Goal: Task Accomplishment & Management: Complete application form

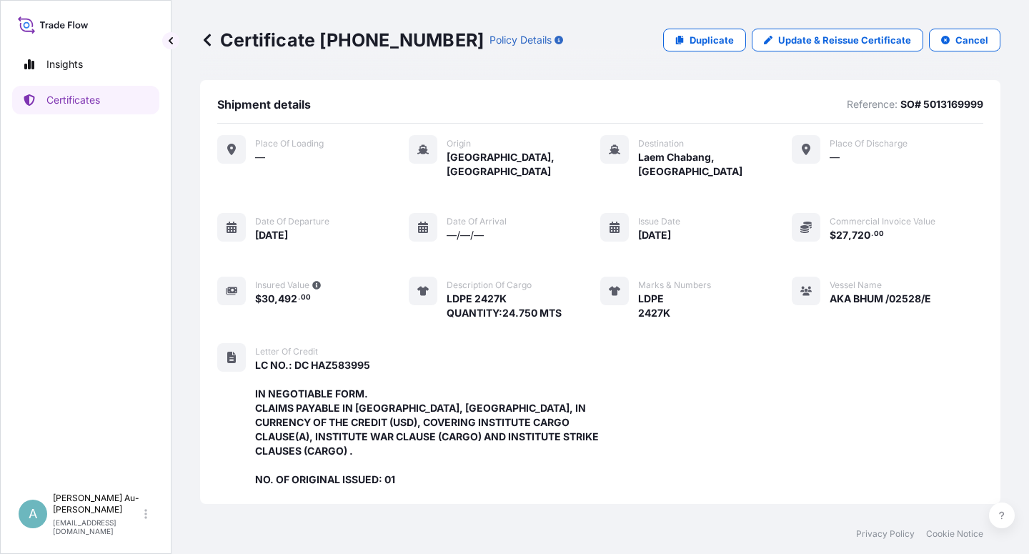
scroll to position [410, 0]
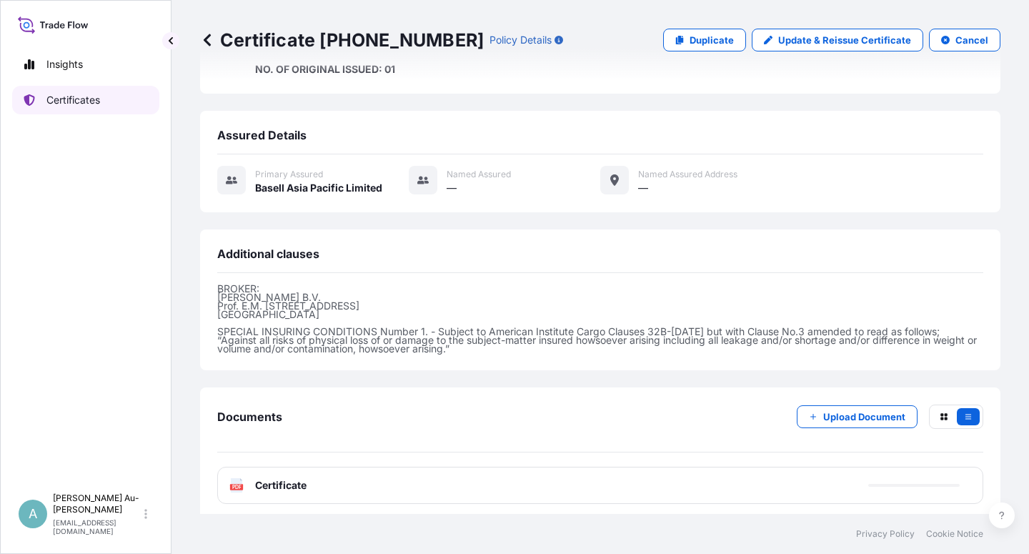
click at [96, 111] on link "Certificates" at bounding box center [85, 100] width 147 height 29
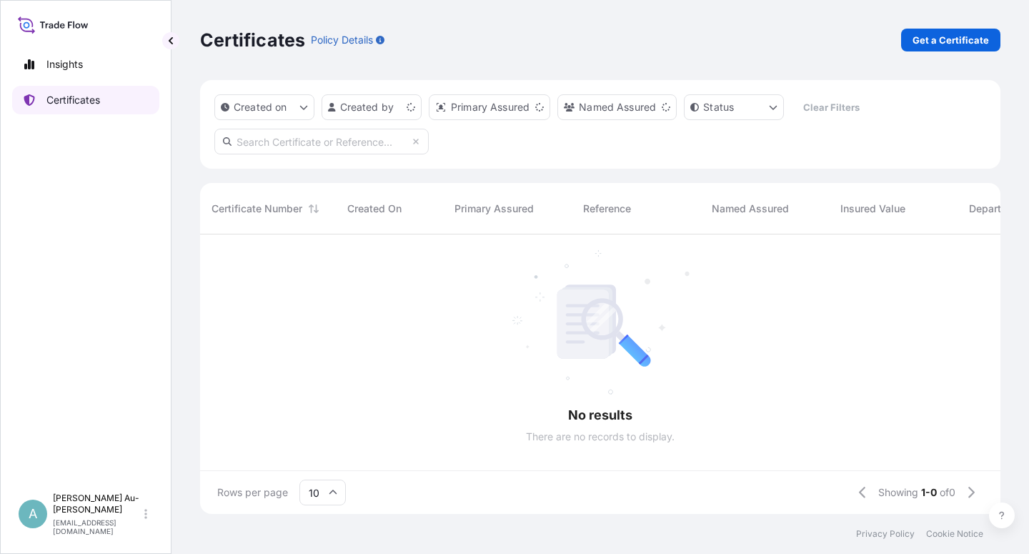
scroll to position [275, 788]
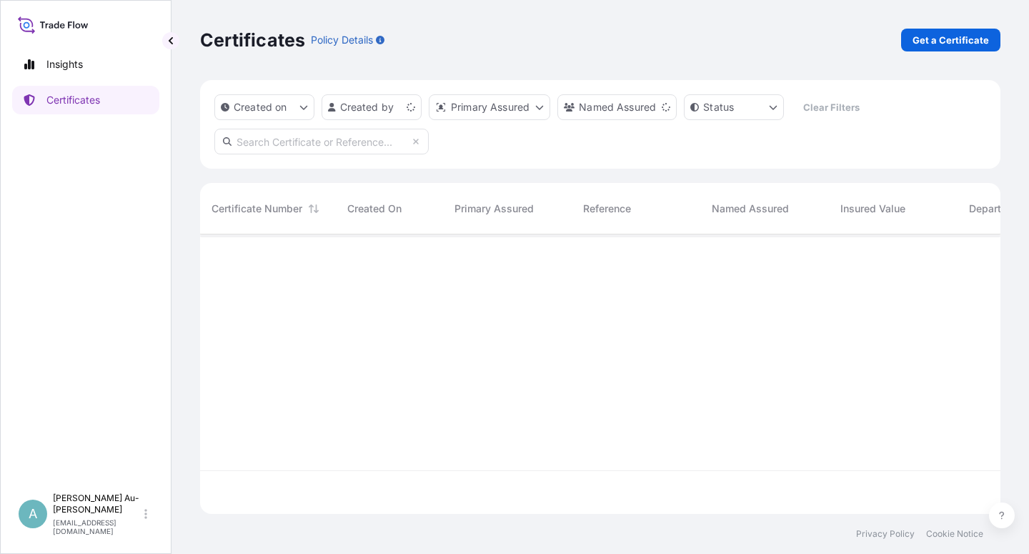
click at [300, 146] on input "text" at bounding box center [321, 142] width 214 height 26
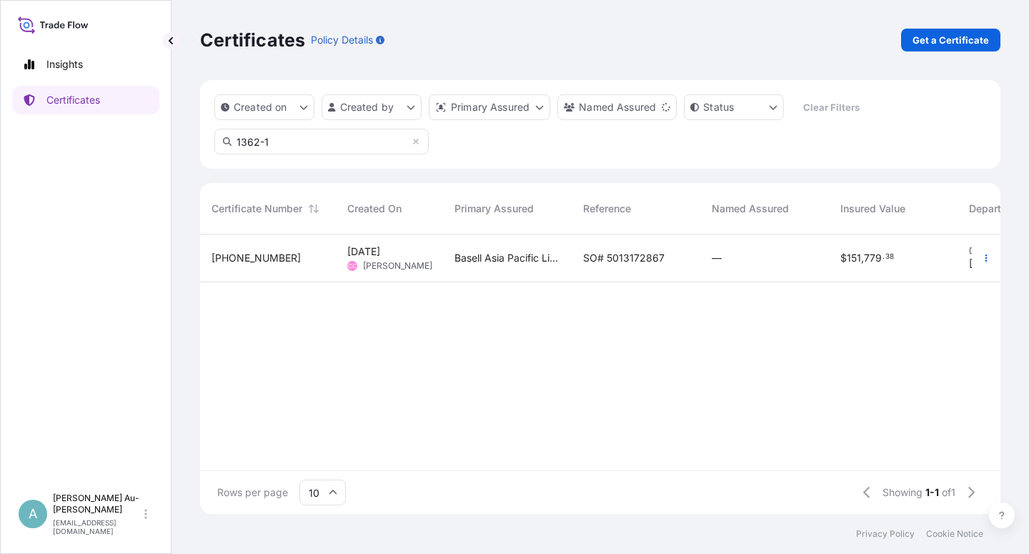
type input "1362-1"
click at [628, 261] on span "SO# 5013172867" at bounding box center [623, 258] width 81 height 14
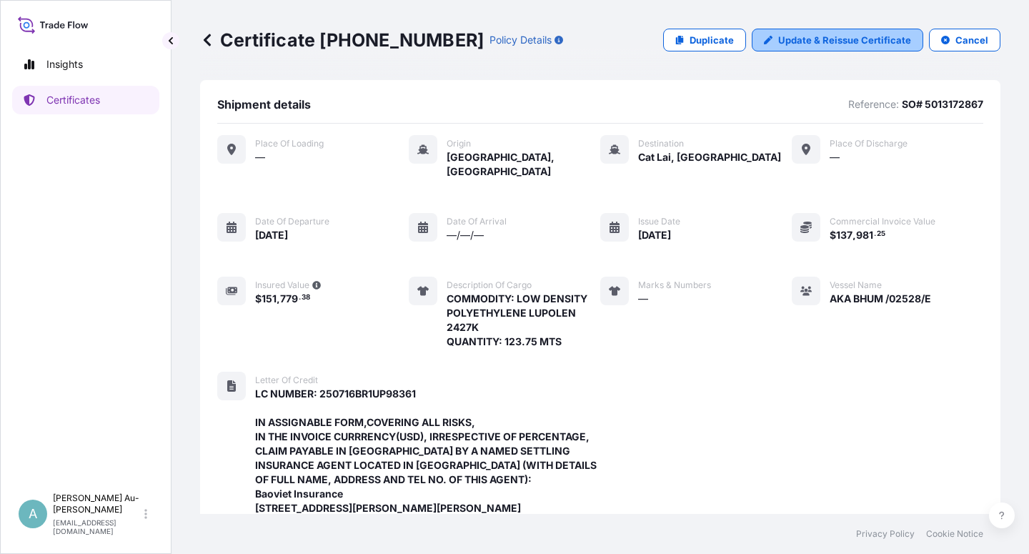
click at [820, 41] on p "Update & Reissue Certificate" at bounding box center [844, 40] width 133 height 14
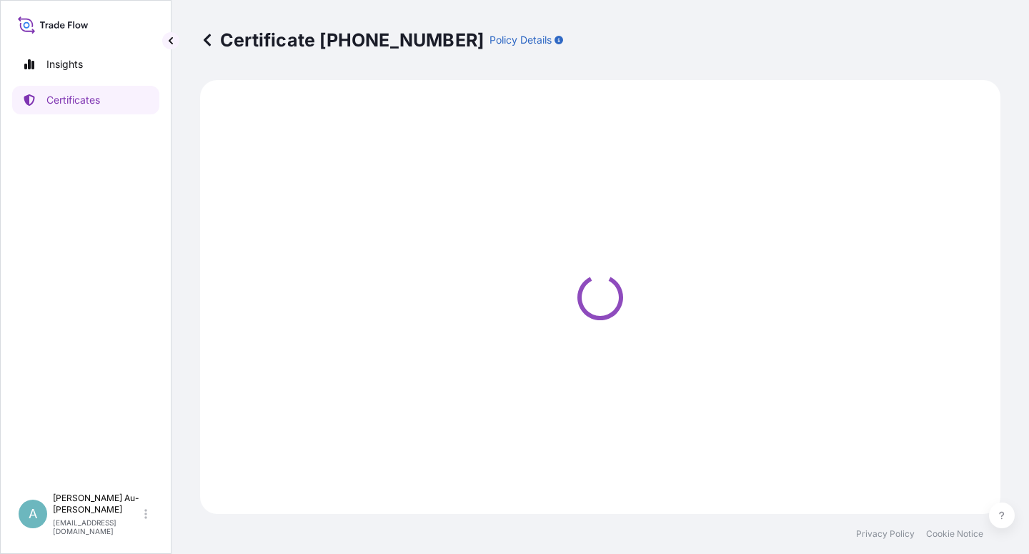
select select "Sea"
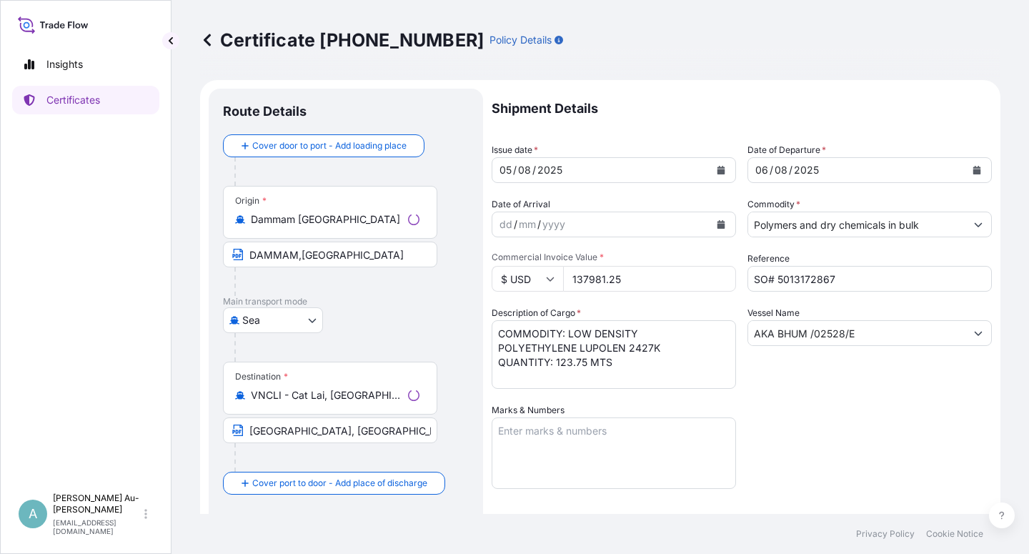
select select "32034"
click at [719, 171] on button "Calendar" at bounding box center [720, 170] width 23 height 23
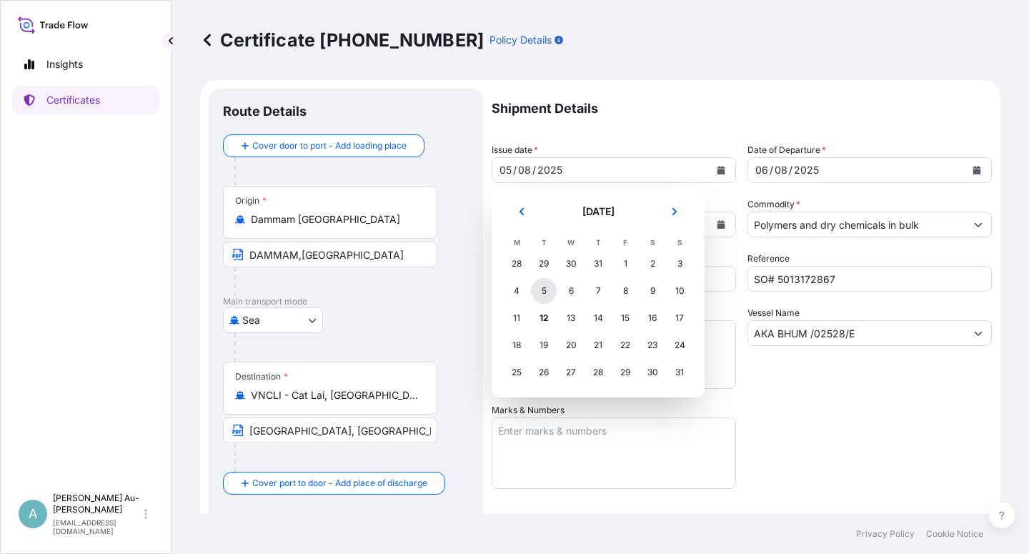
click at [544, 288] on div "5" at bounding box center [544, 291] width 26 height 26
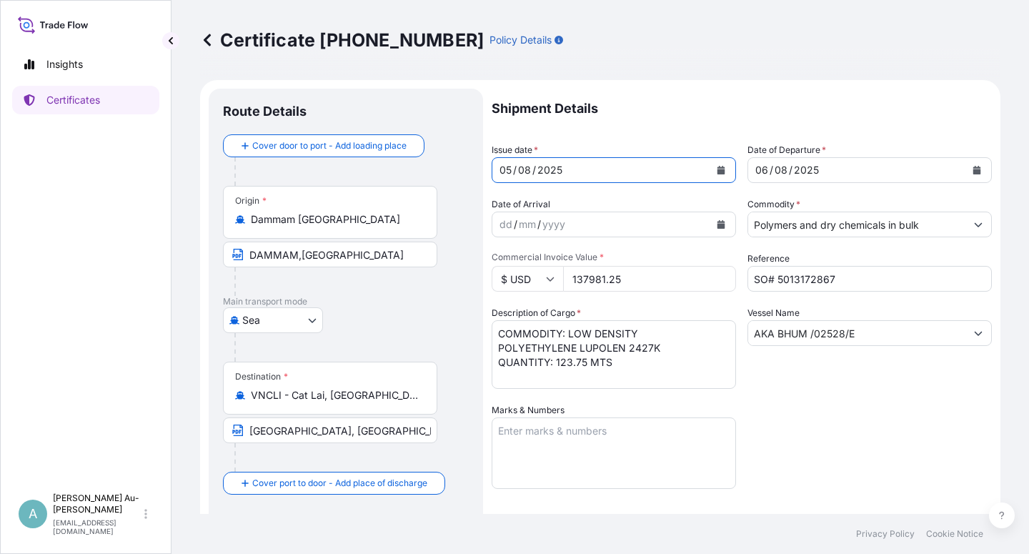
click at [820, 395] on div "Shipment Details Issue date * [DATE] Date of Departure * [DATE] Date of Arrival…" at bounding box center [741, 456] width 500 height 735
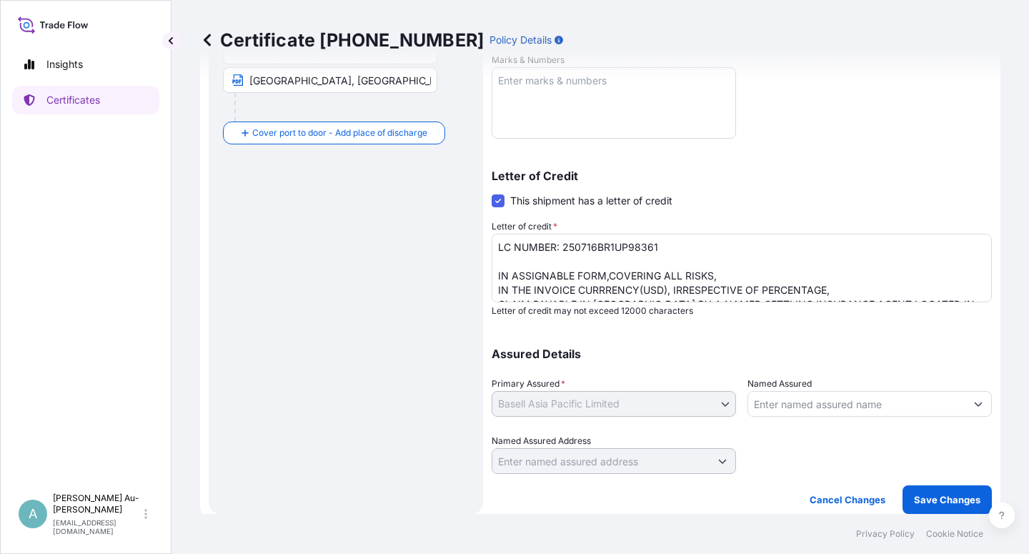
scroll to position [61, 0]
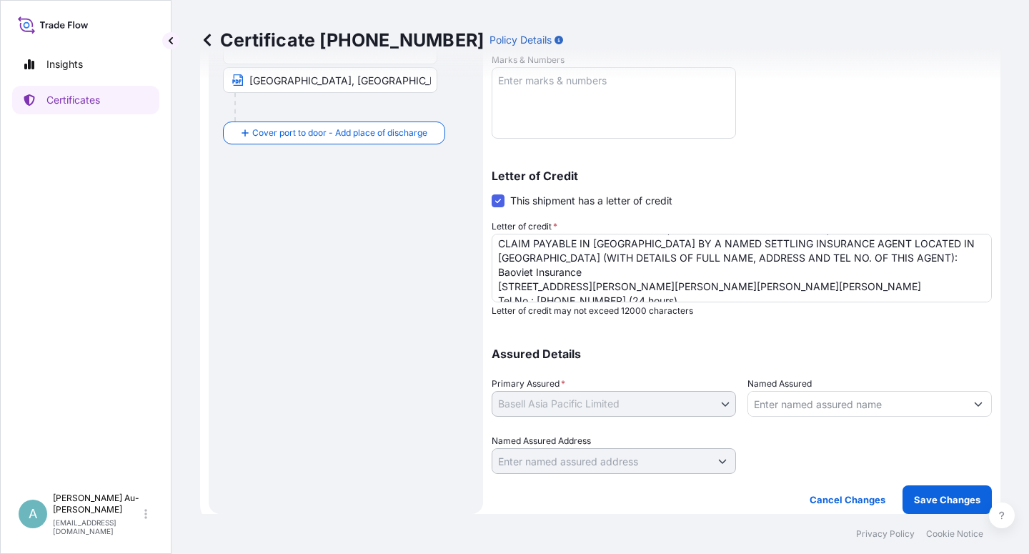
click at [706, 243] on textarea "LC NUMBER: 250716BR1UP98361 IN ASSIGNABLE FORM,COVERING ALL RISKS, IN THE INVOI…" at bounding box center [741, 268] width 500 height 69
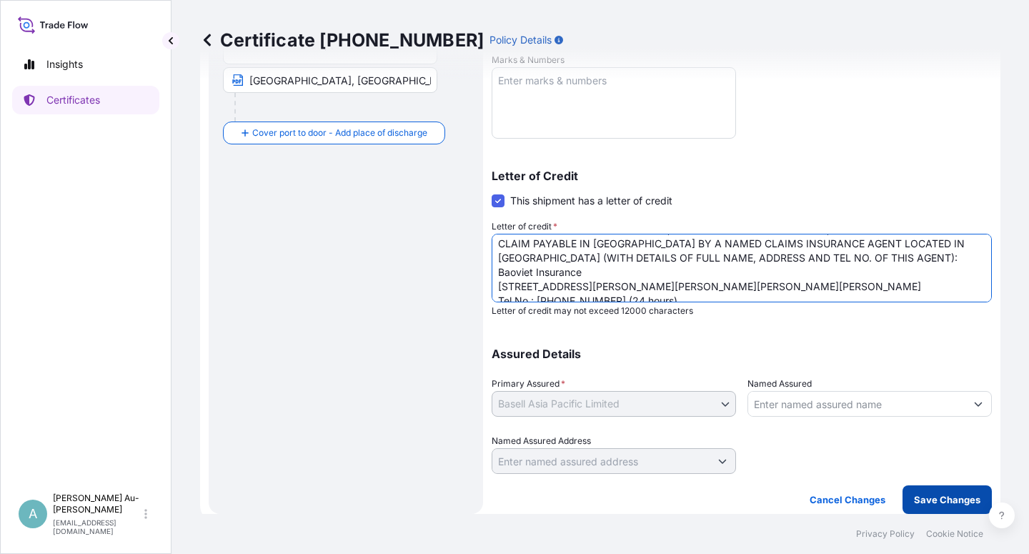
type textarea "LC NUMBER: 250716BR1UP98361 IN ASSIGNABLE FORM,COVERING ALL RISKS, IN THE INVOI…"
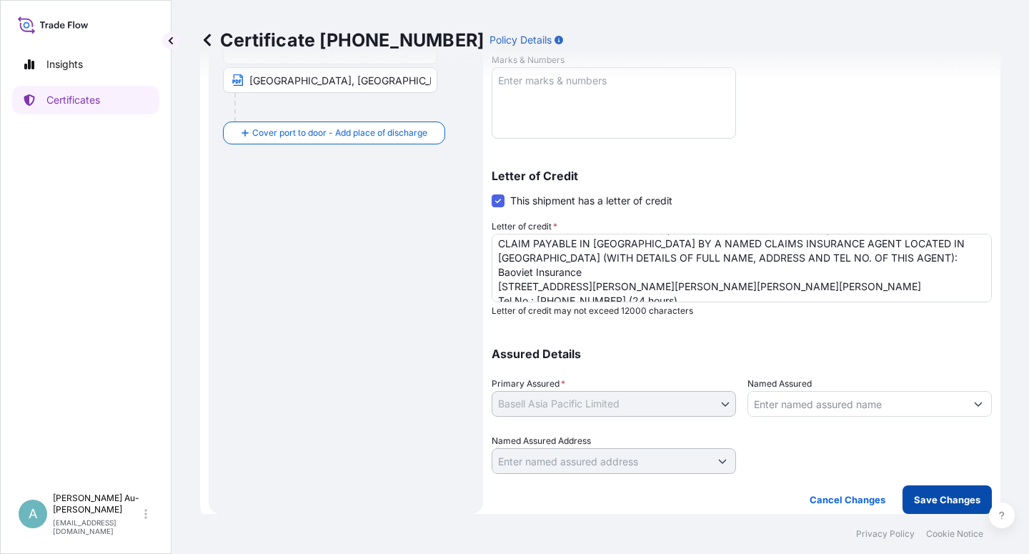
click at [914, 506] on p "Save Changes" at bounding box center [947, 499] width 66 height 14
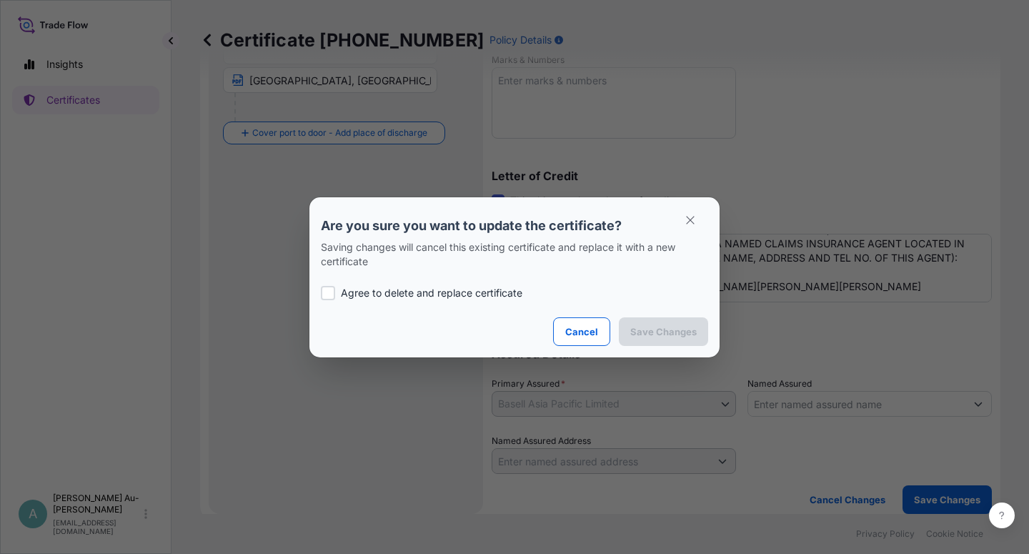
click at [341, 296] on p "Agree to delete and replace certificate" at bounding box center [431, 293] width 181 height 14
checkbox input "true"
click at [658, 333] on p "Save Changes" at bounding box center [663, 331] width 66 height 14
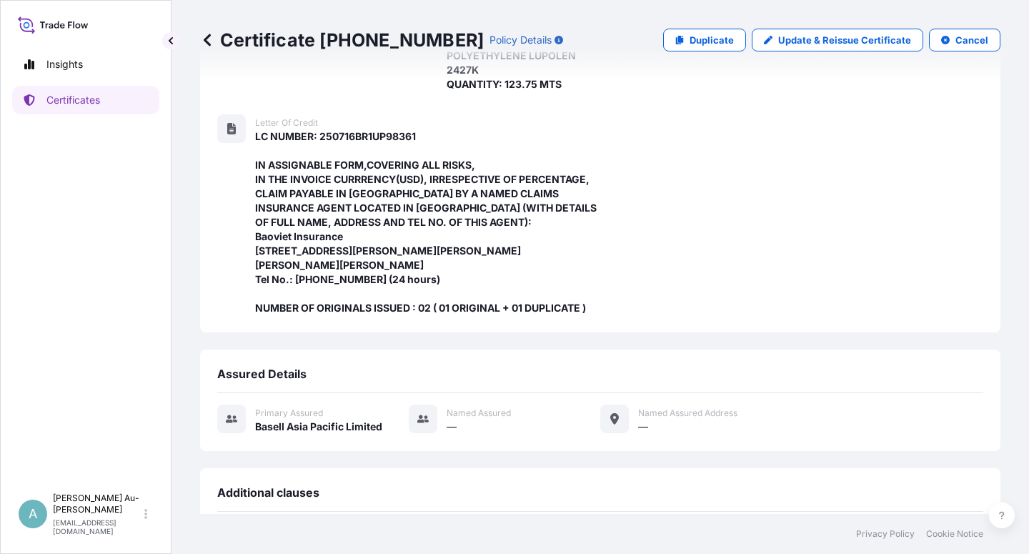
scroll to position [496, 0]
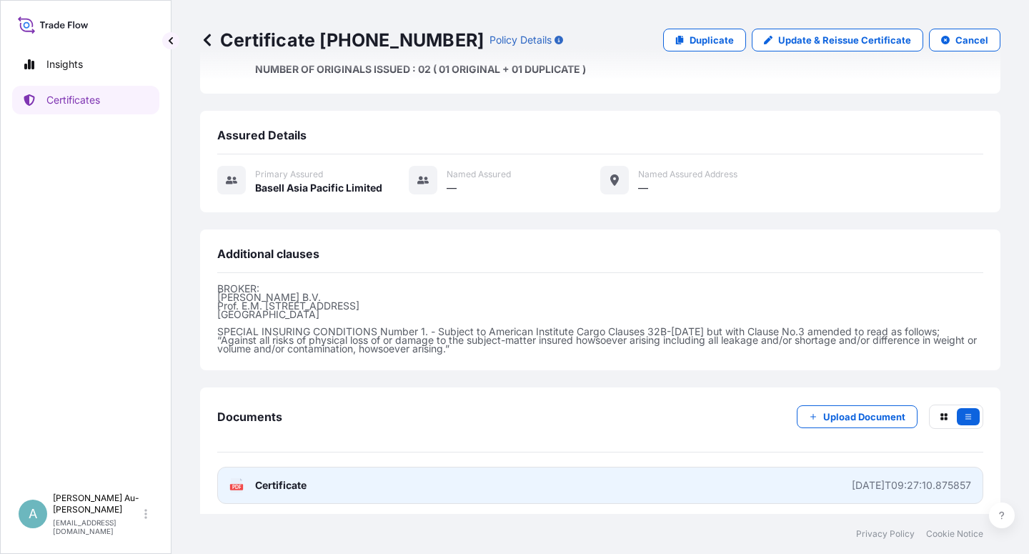
drag, startPoint x: 396, startPoint y: 493, endPoint x: 409, endPoint y: 488, distance: 13.1
click at [402, 491] on link "PDF Certificate [DATE]T09:27:10.875857" at bounding box center [600, 484] width 766 height 37
